Goal: Task Accomplishment & Management: Manage account settings

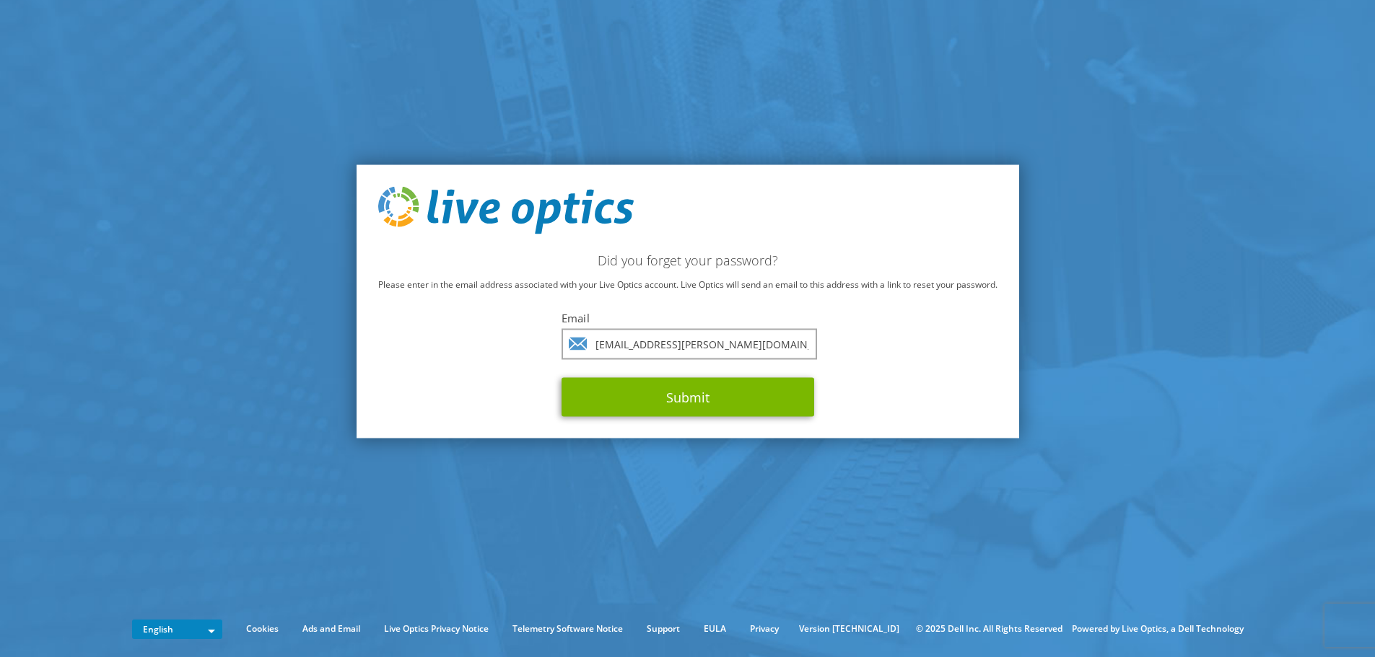
type input "ni.morris@cgi.com"
click at [674, 247] on div "Did you forget your password? Please enter in the email address associated with…" at bounding box center [687, 301] width 662 height 273
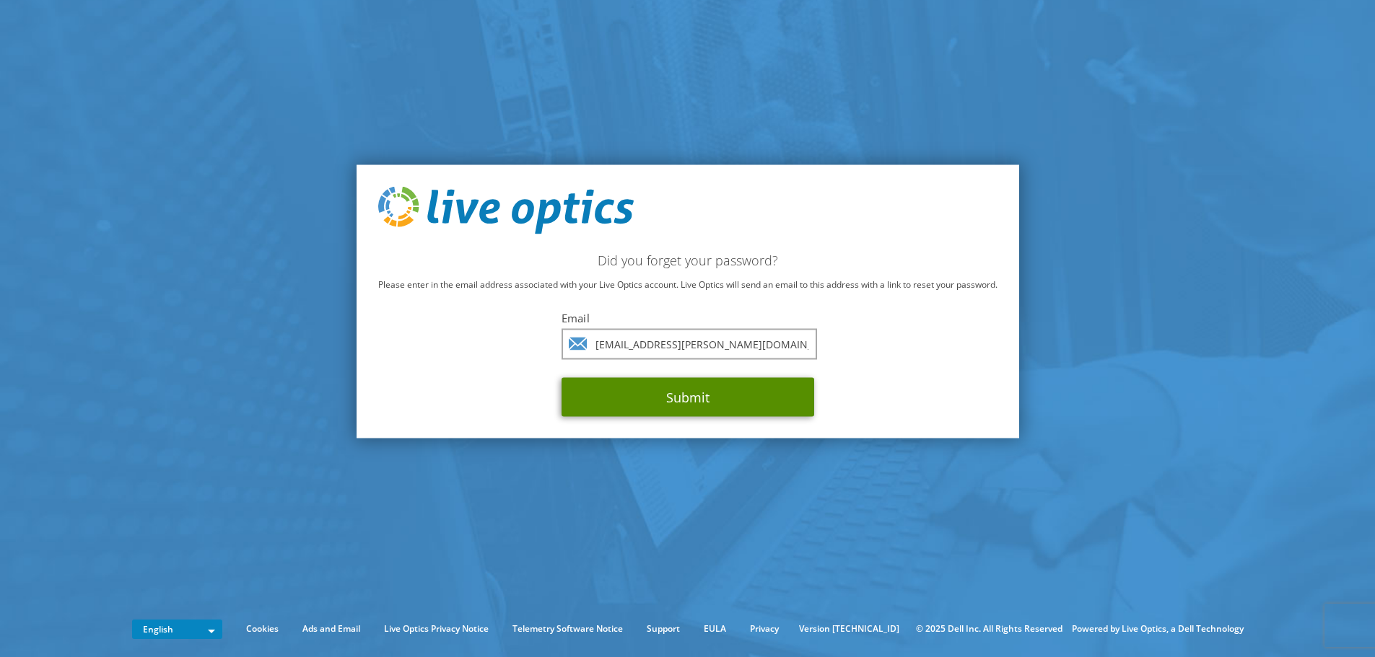
click at [691, 403] on button "Submit" at bounding box center [687, 396] width 253 height 39
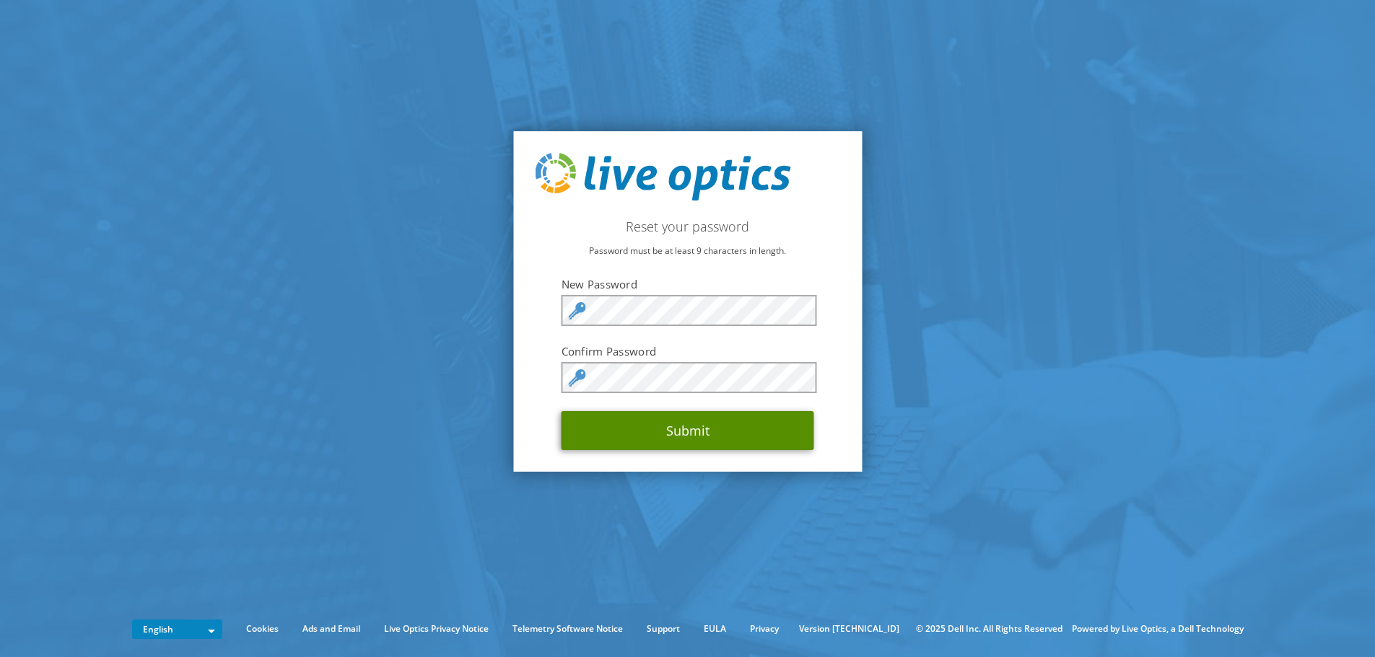
click at [683, 436] on button "Submit" at bounding box center [687, 430] width 253 height 39
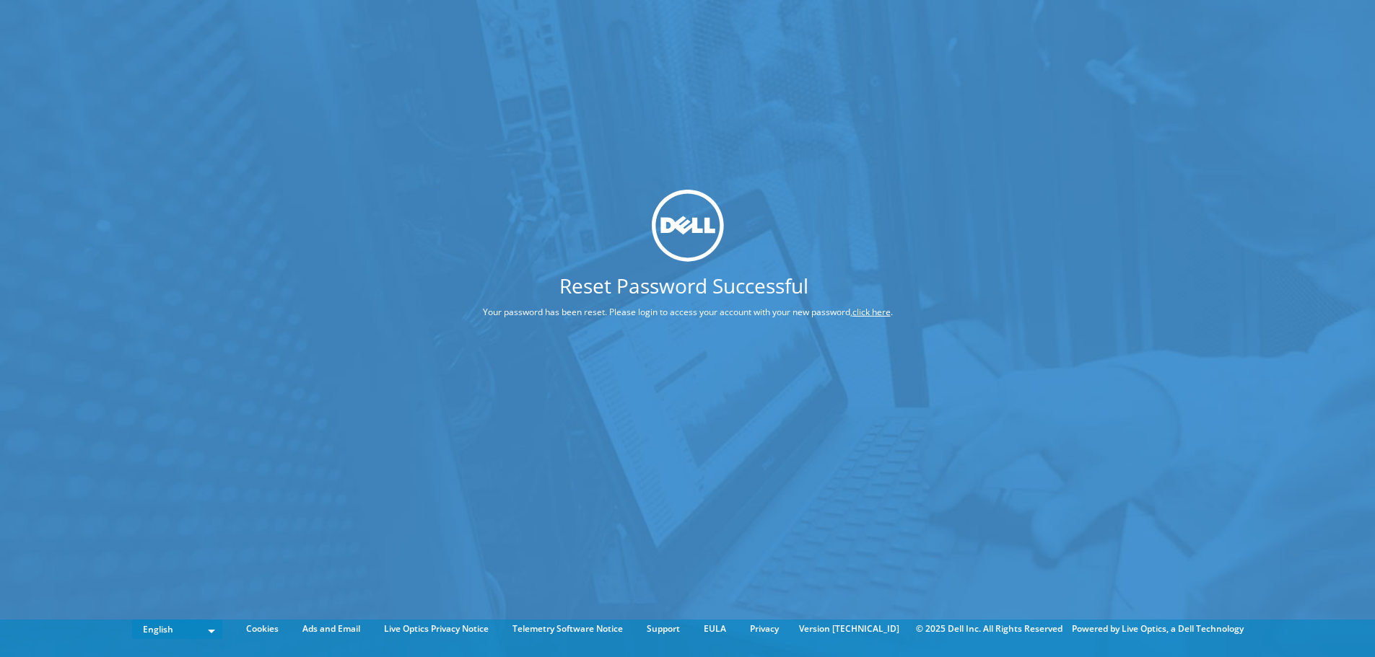
click at [877, 315] on link "click here" at bounding box center [871, 312] width 38 height 12
